Goal: Find specific page/section: Find specific page/section

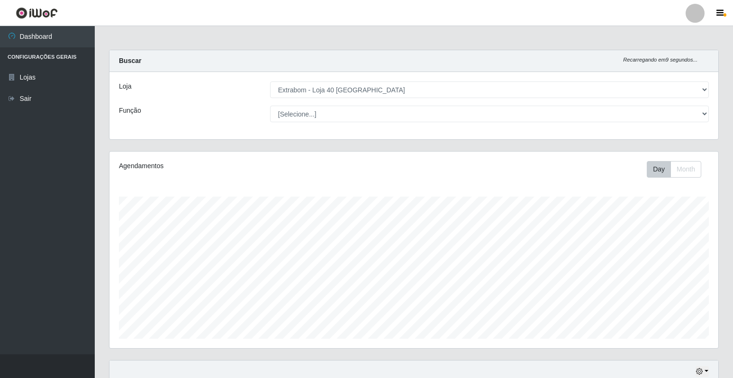
select select "538"
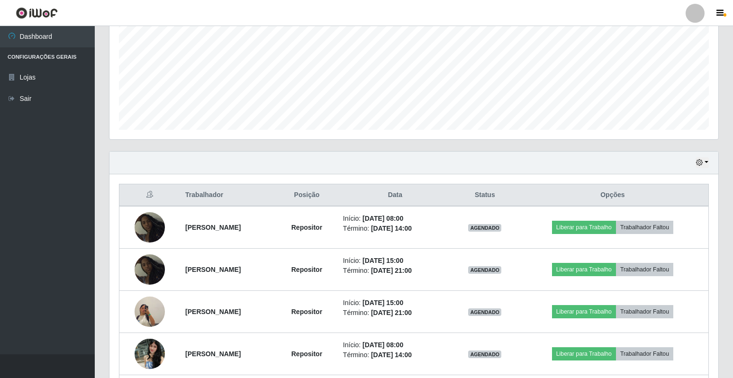
scroll to position [197, 609]
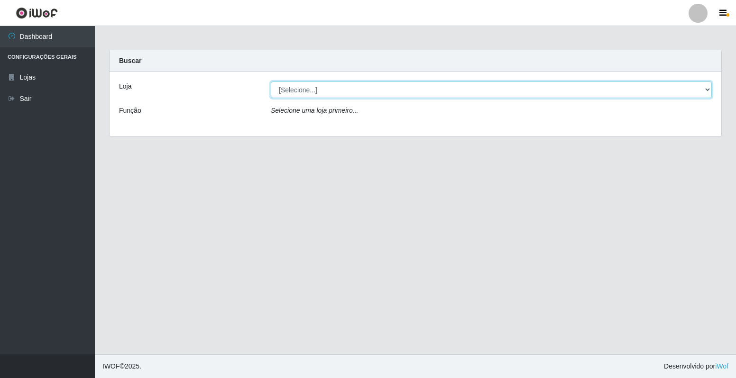
click at [473, 92] on select "[Selecione...] Extrabom - Loja 40 Praia do Morro" at bounding box center [491, 90] width 441 height 17
select select "538"
click at [271, 82] on select "[Selecione...] Extrabom - Loja 40 Praia do Morro" at bounding box center [491, 90] width 441 height 17
